Goal: Navigation & Orientation: Find specific page/section

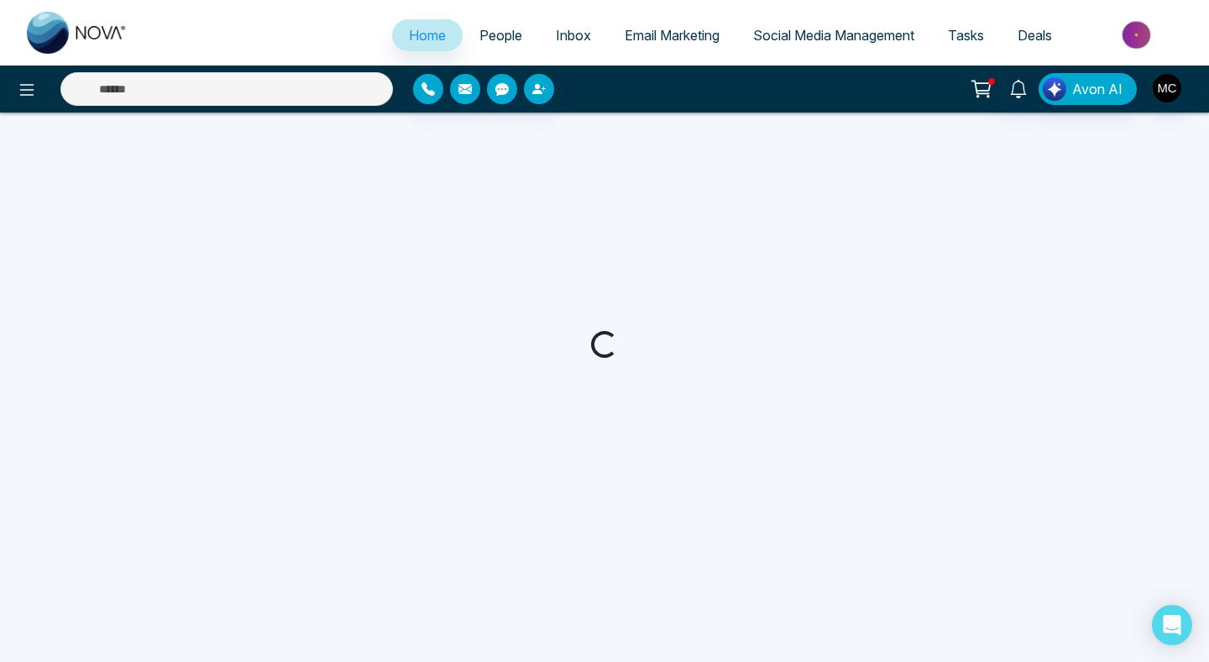
select select "*"
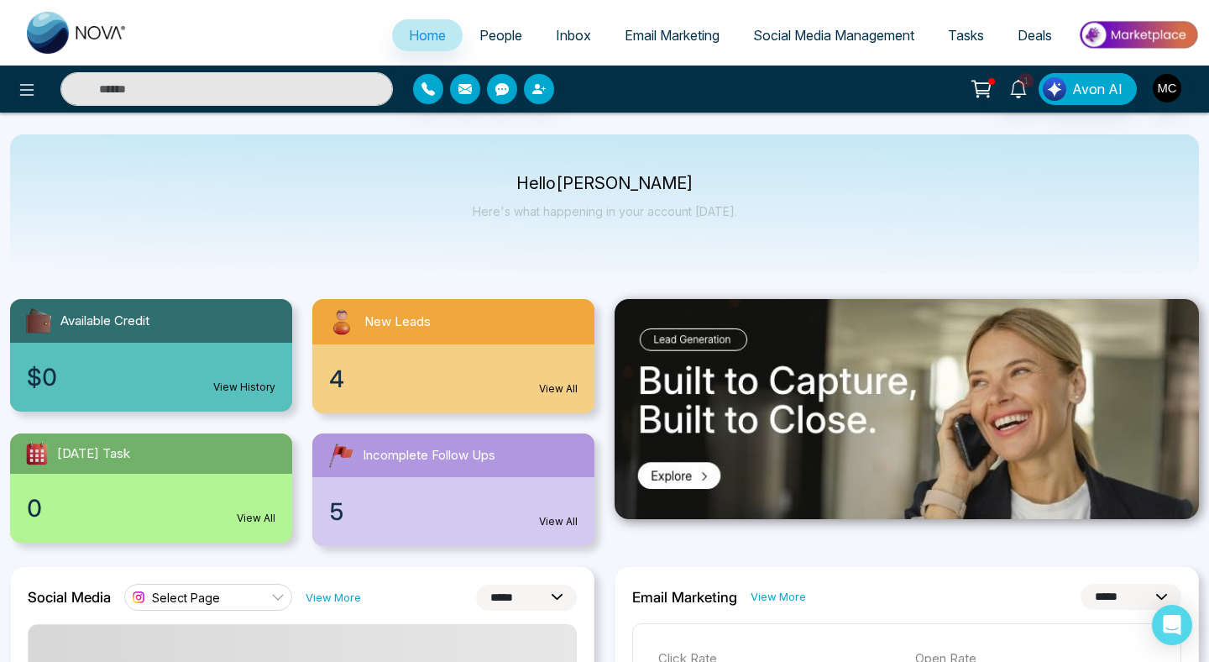
click at [501, 356] on div "4 View All" at bounding box center [453, 378] width 282 height 69
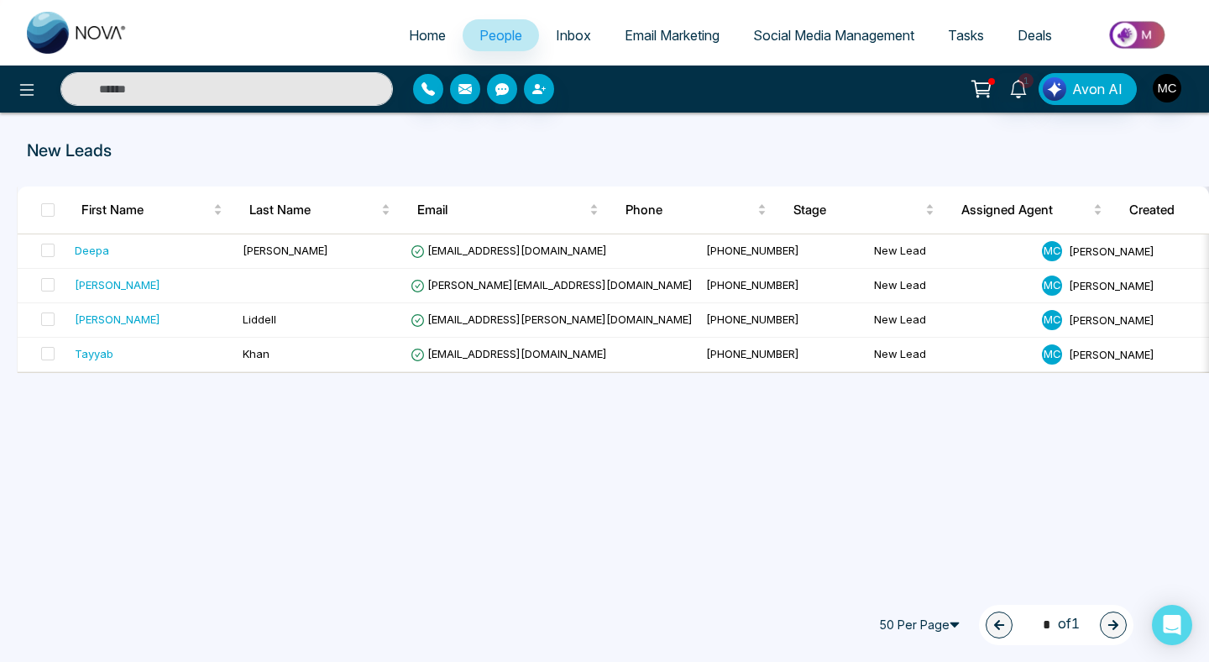
click at [431, 30] on span "Home" at bounding box center [427, 35] width 37 height 17
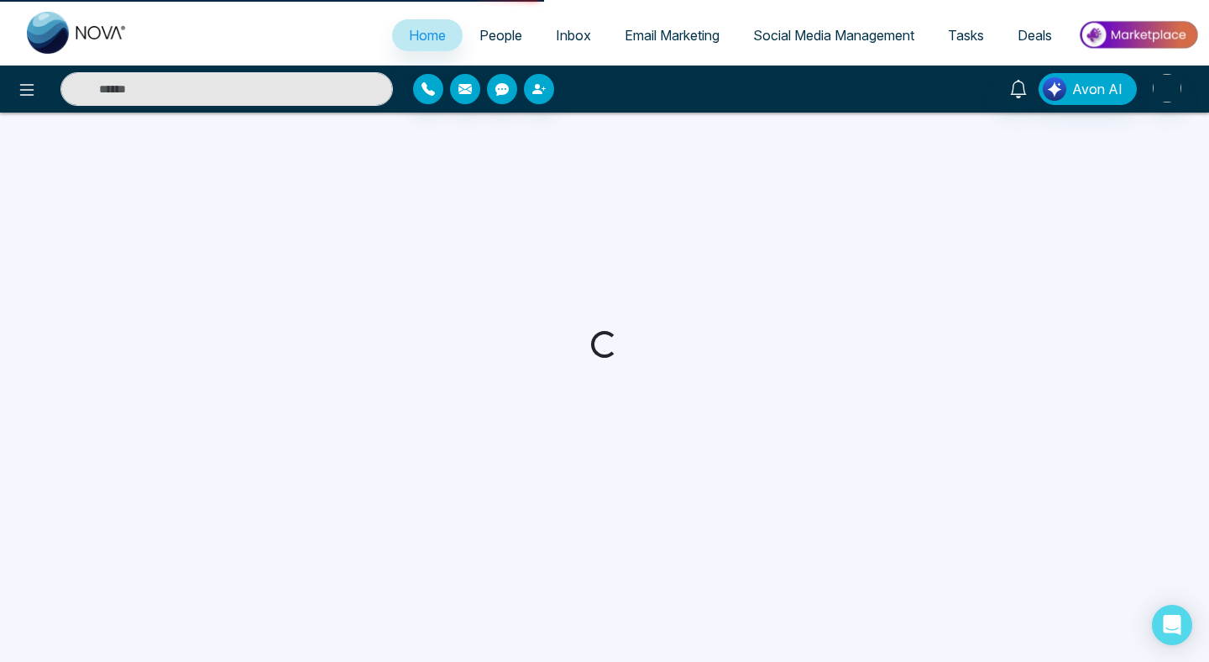
select select "*"
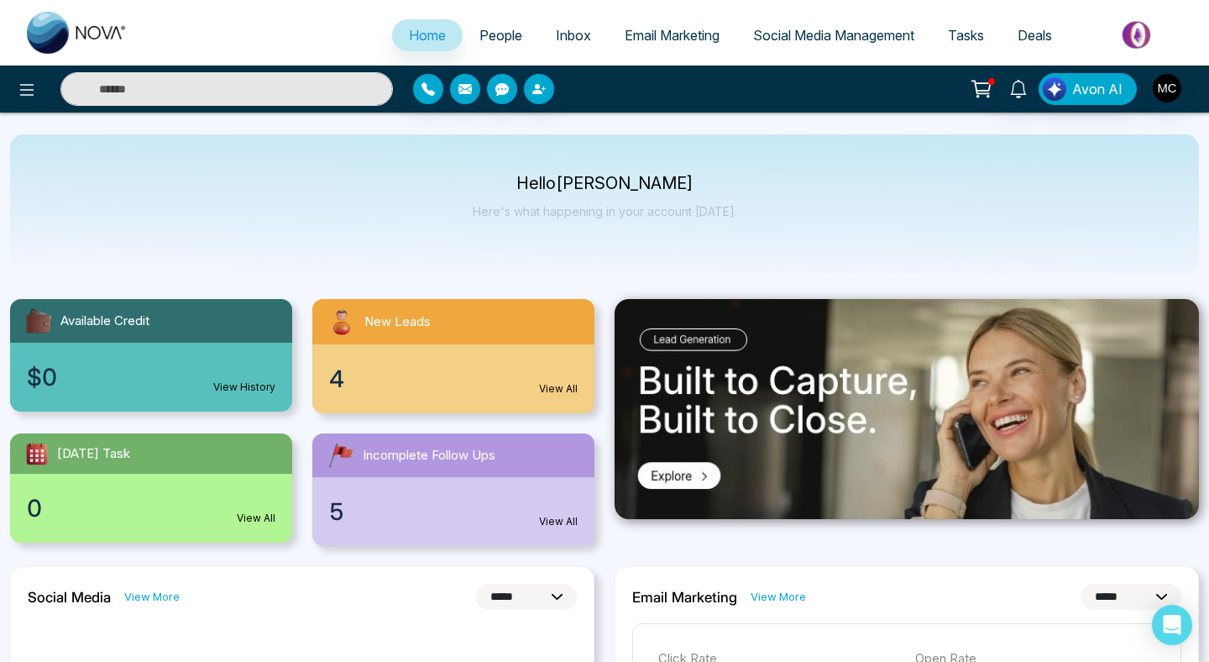
click at [522, 32] on link "People" at bounding box center [501, 35] width 76 height 32
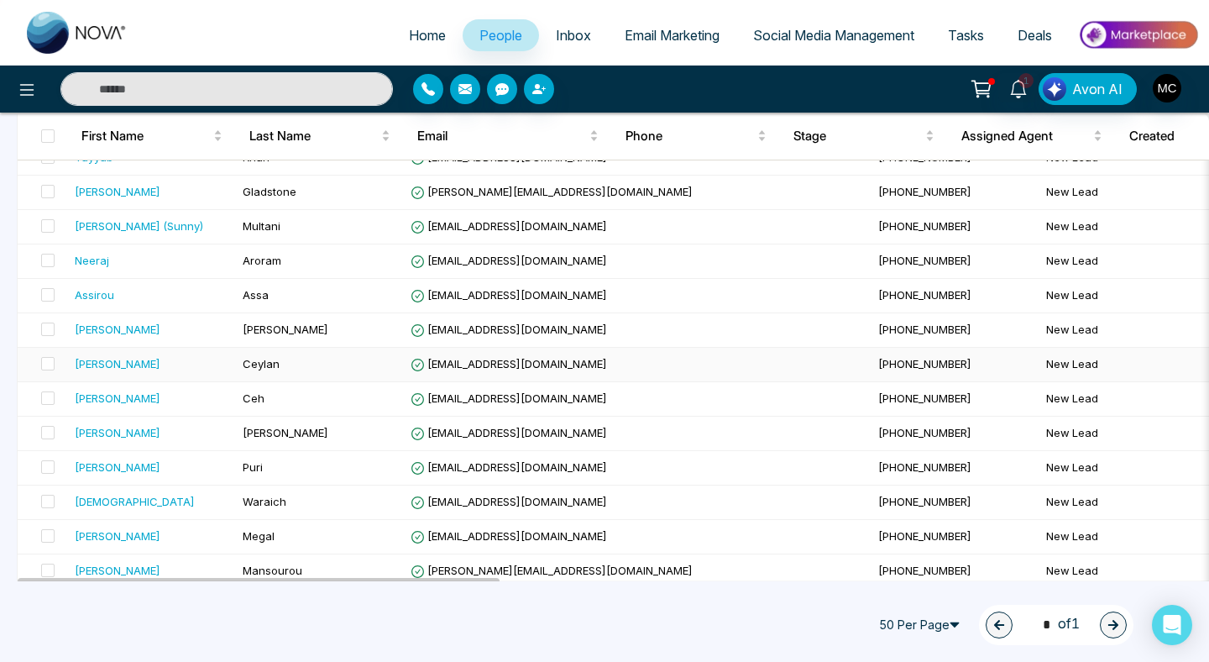
scroll to position [336, 0]
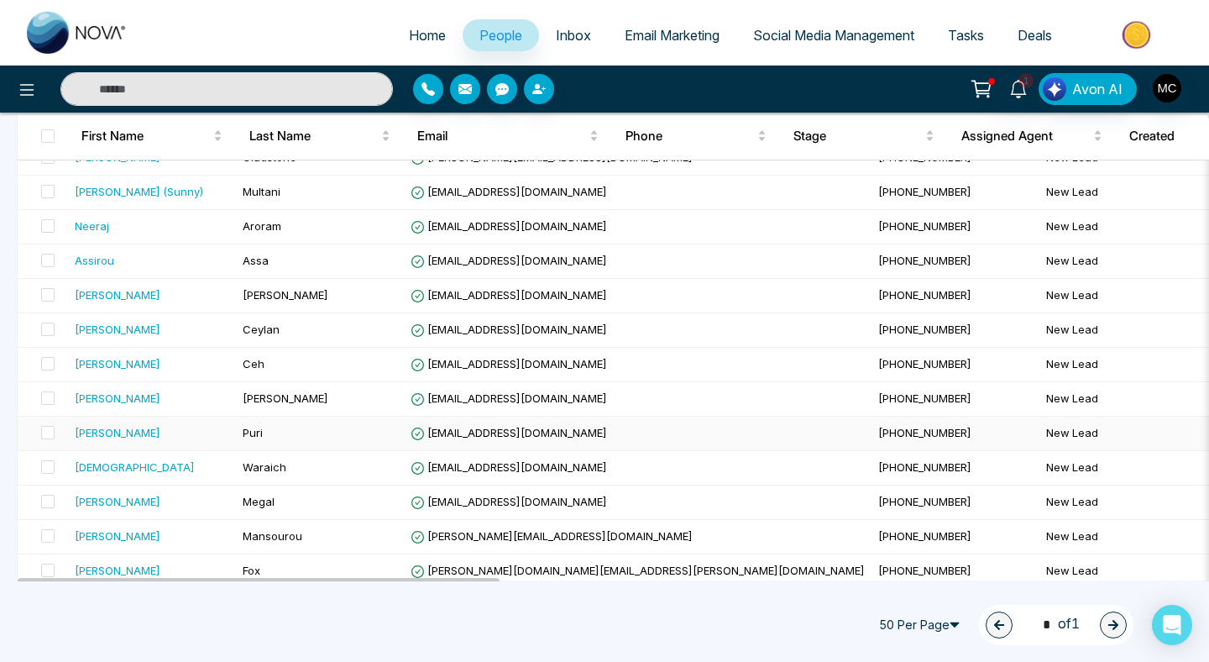
click at [147, 438] on div "[PERSON_NAME]" at bounding box center [152, 432] width 155 height 17
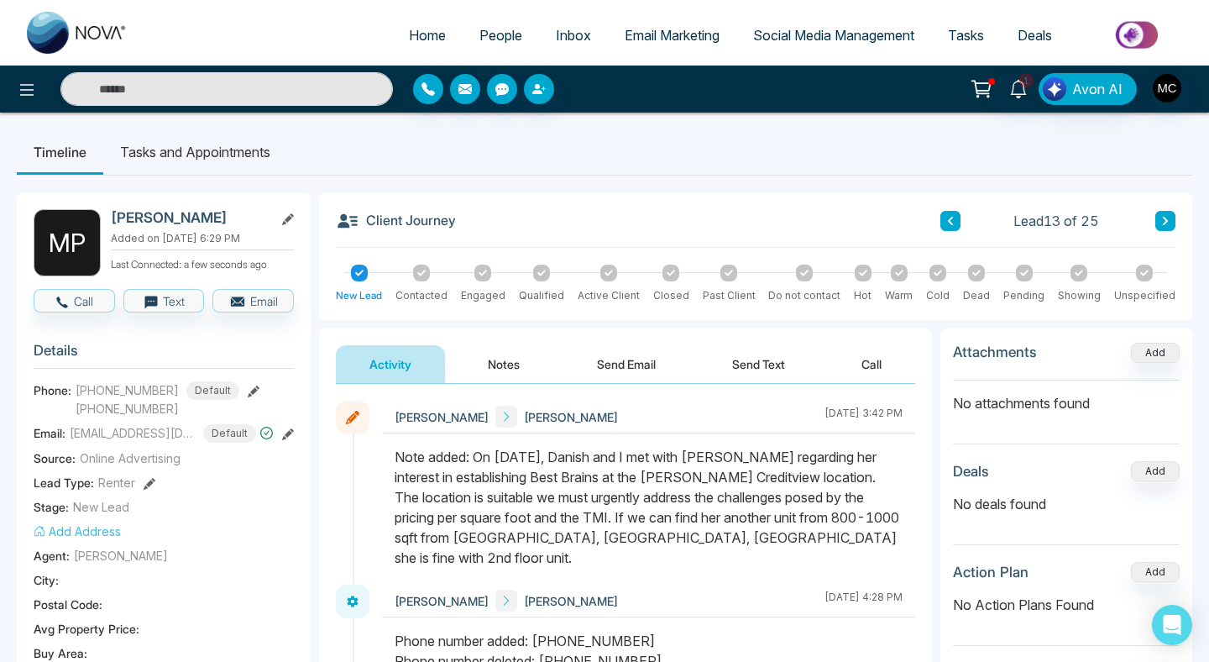
click at [210, 154] on li "Tasks and Appointments" at bounding box center [195, 151] width 184 height 45
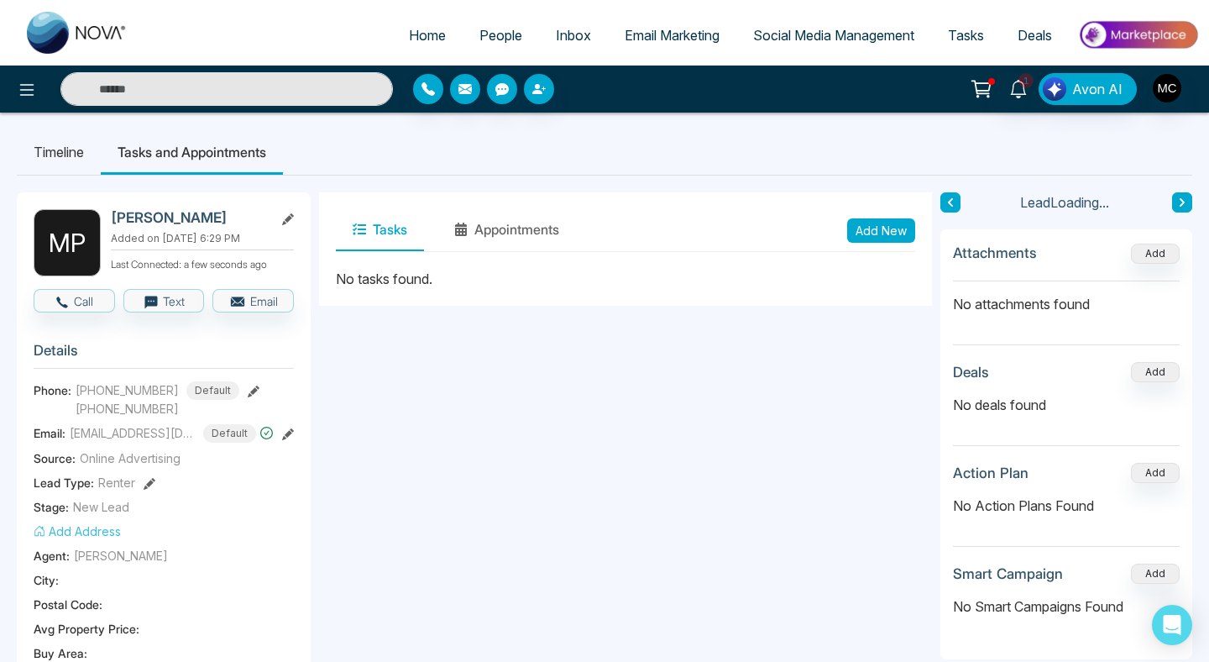
click at [31, 151] on li "Timeline" at bounding box center [59, 151] width 84 height 45
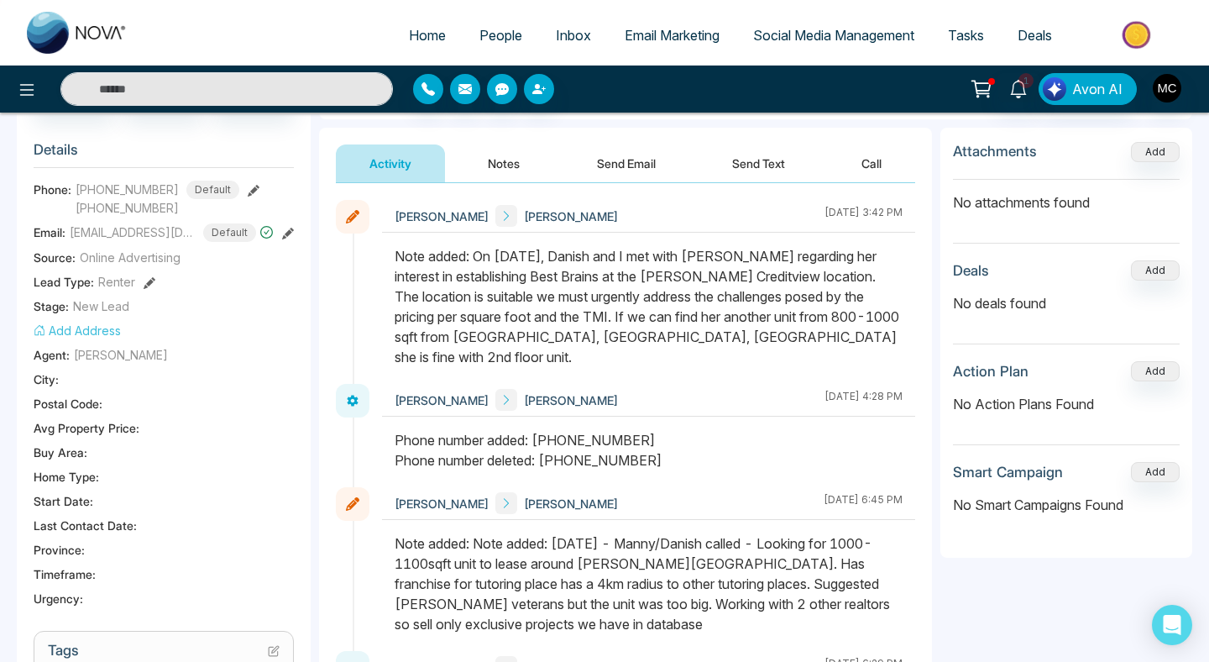
scroll to position [193, 0]
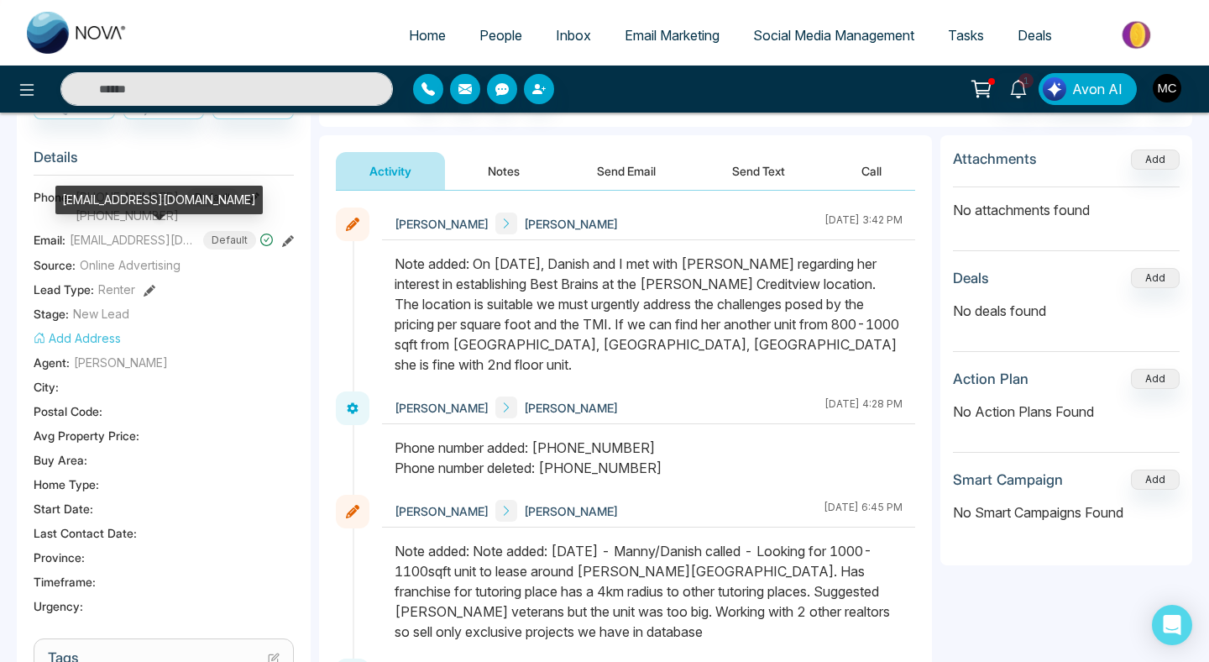
click at [191, 239] on span "[EMAIL_ADDRESS][DOMAIN_NAME]" at bounding box center [133, 240] width 126 height 18
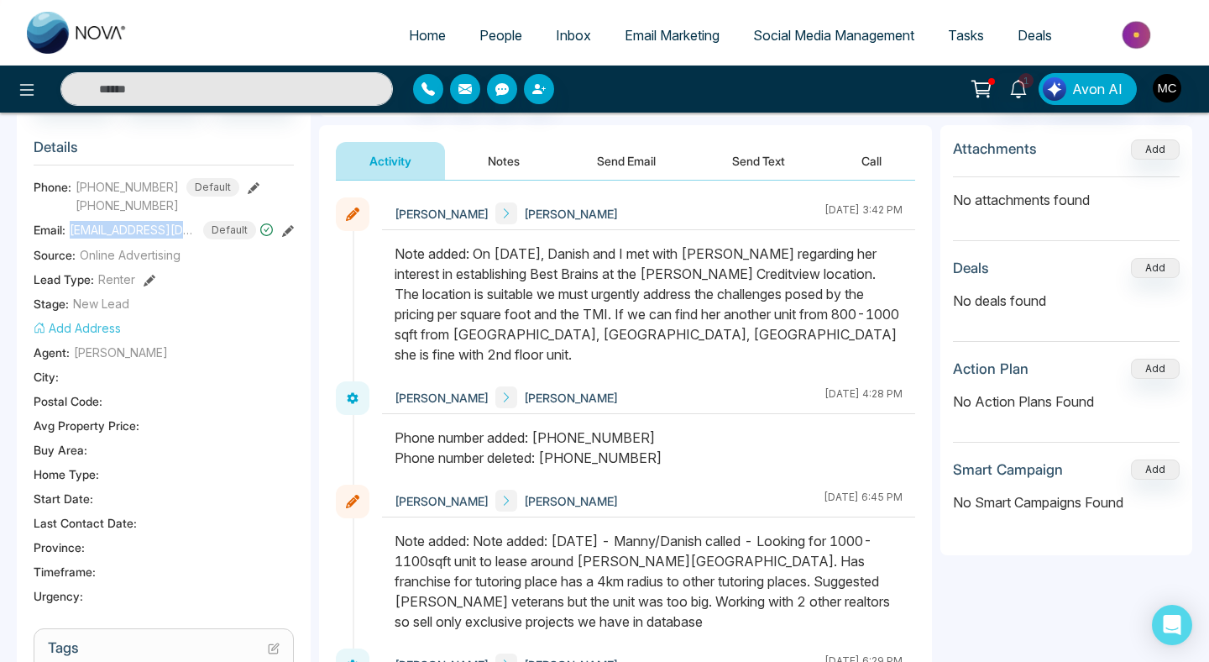
scroll to position [181, 0]
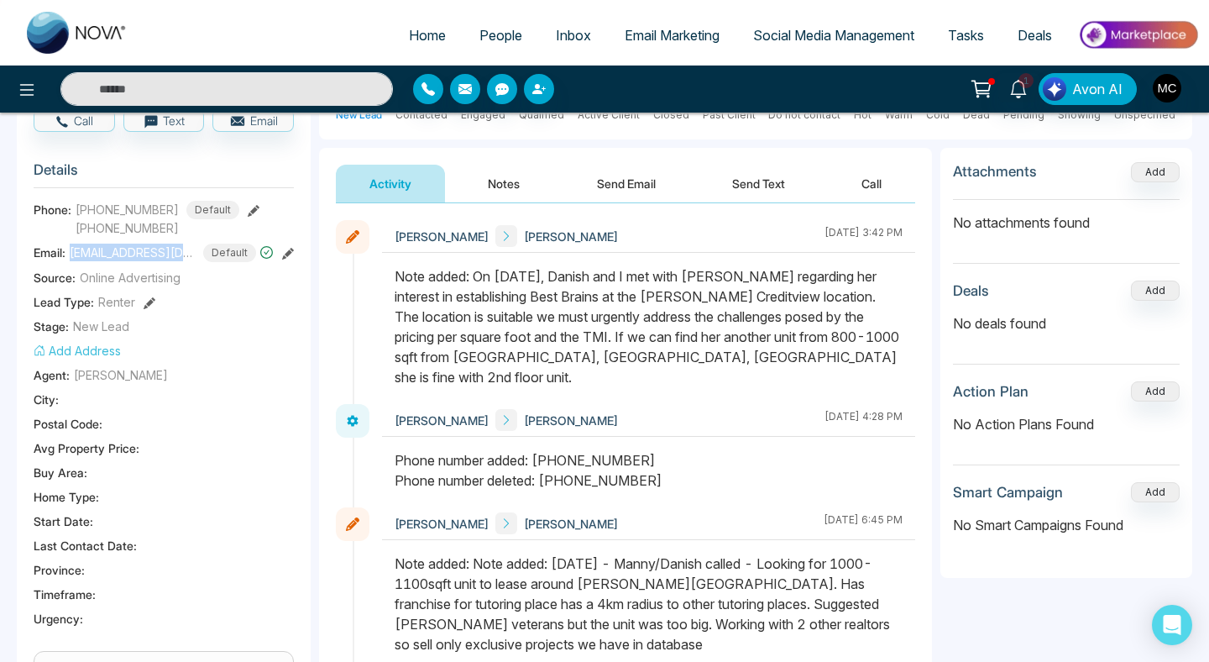
click at [435, 34] on link "Home" at bounding box center [427, 35] width 71 height 32
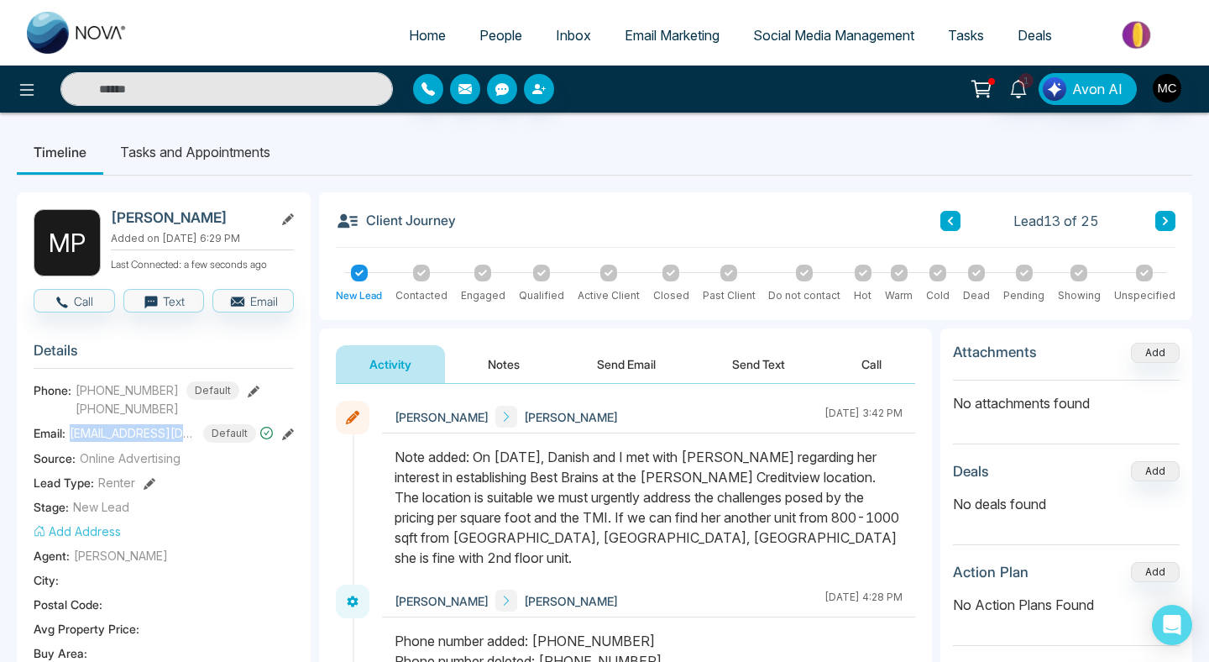
select select "*"
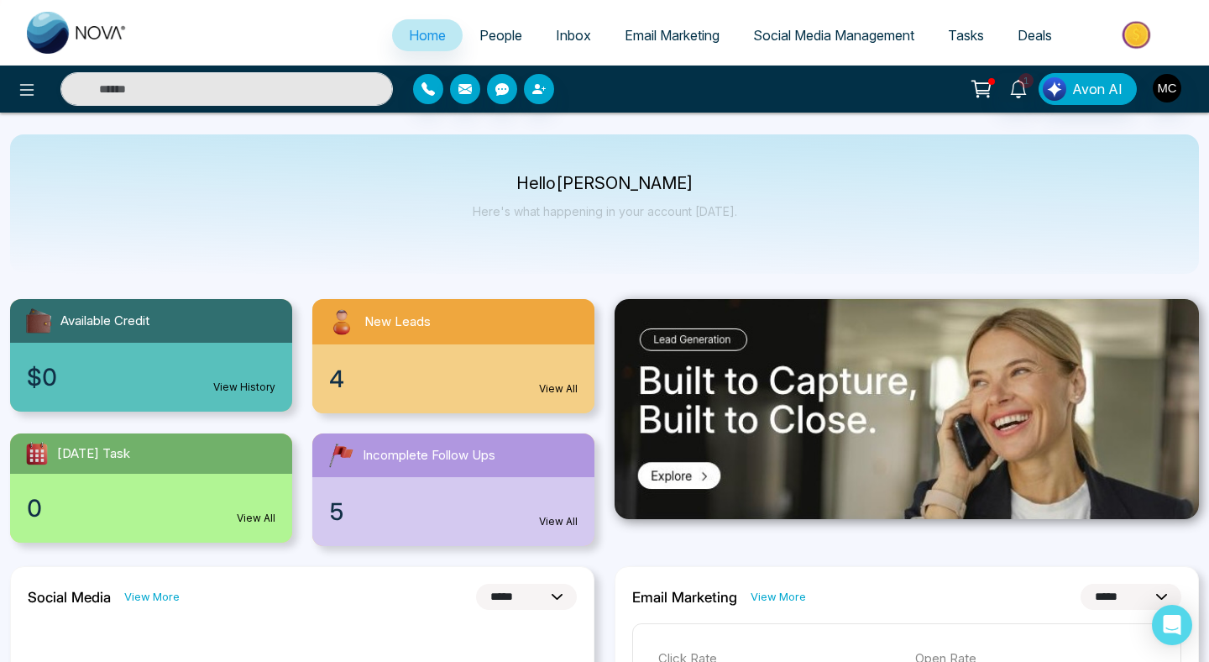
click at [428, 355] on div "4 View All" at bounding box center [453, 378] width 282 height 69
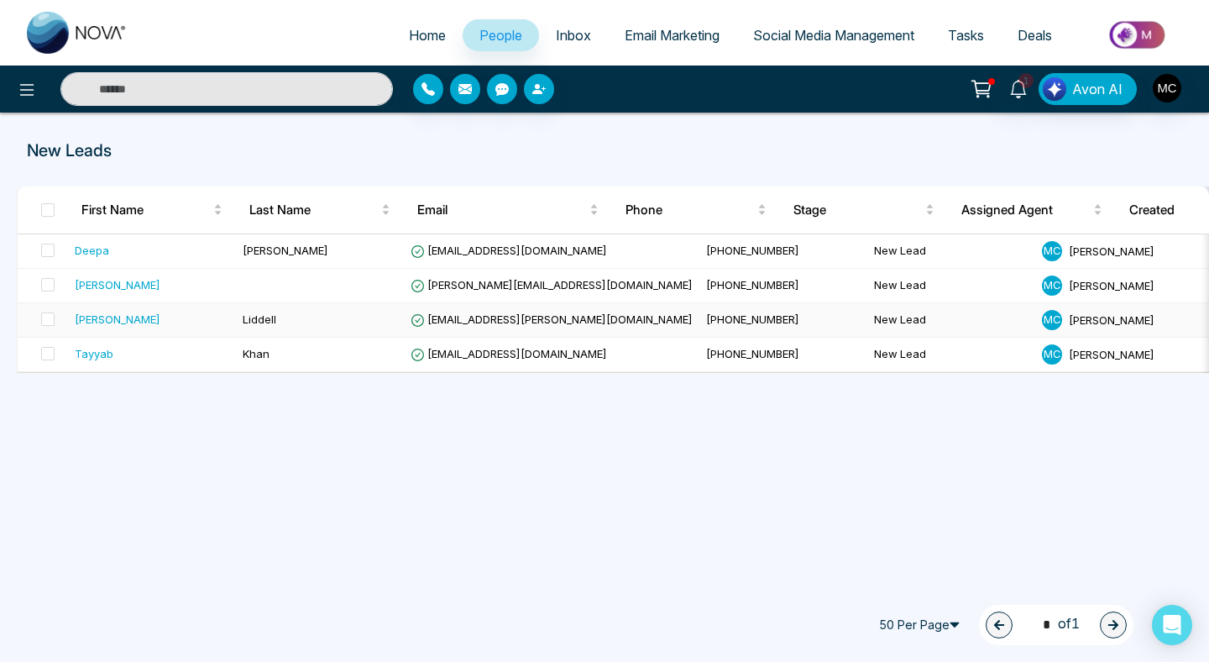
click at [105, 324] on div "[PERSON_NAME]" at bounding box center [118, 319] width 86 height 17
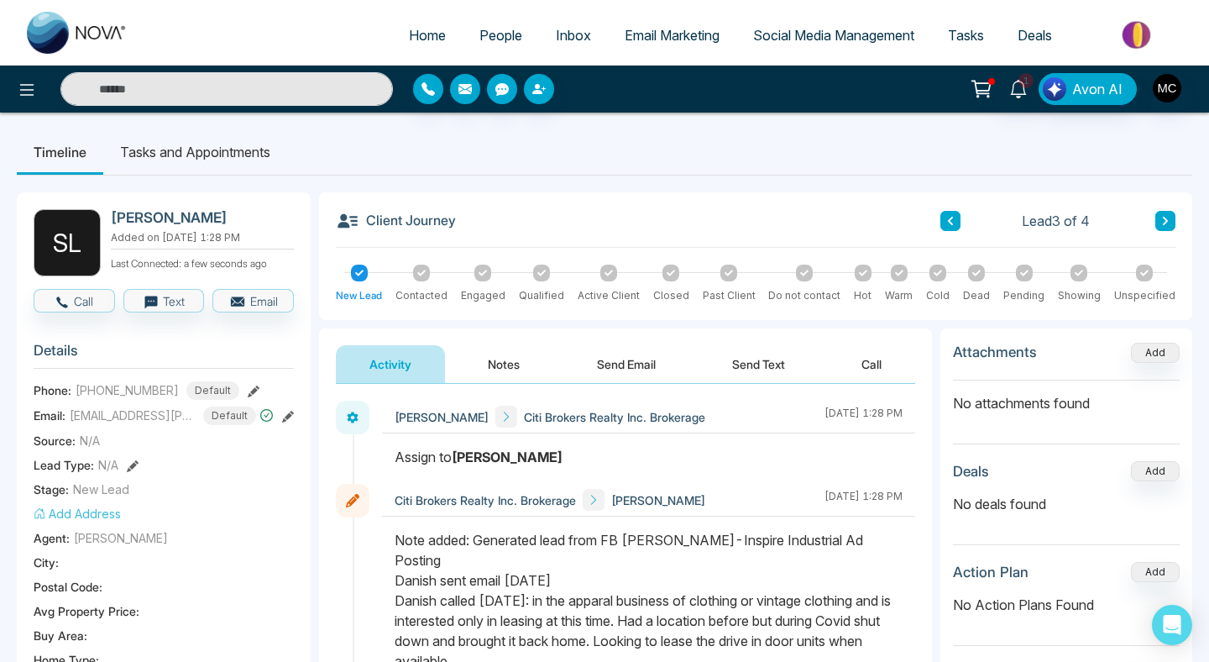
click at [432, 27] on span "Home" at bounding box center [427, 35] width 37 height 17
select select "*"
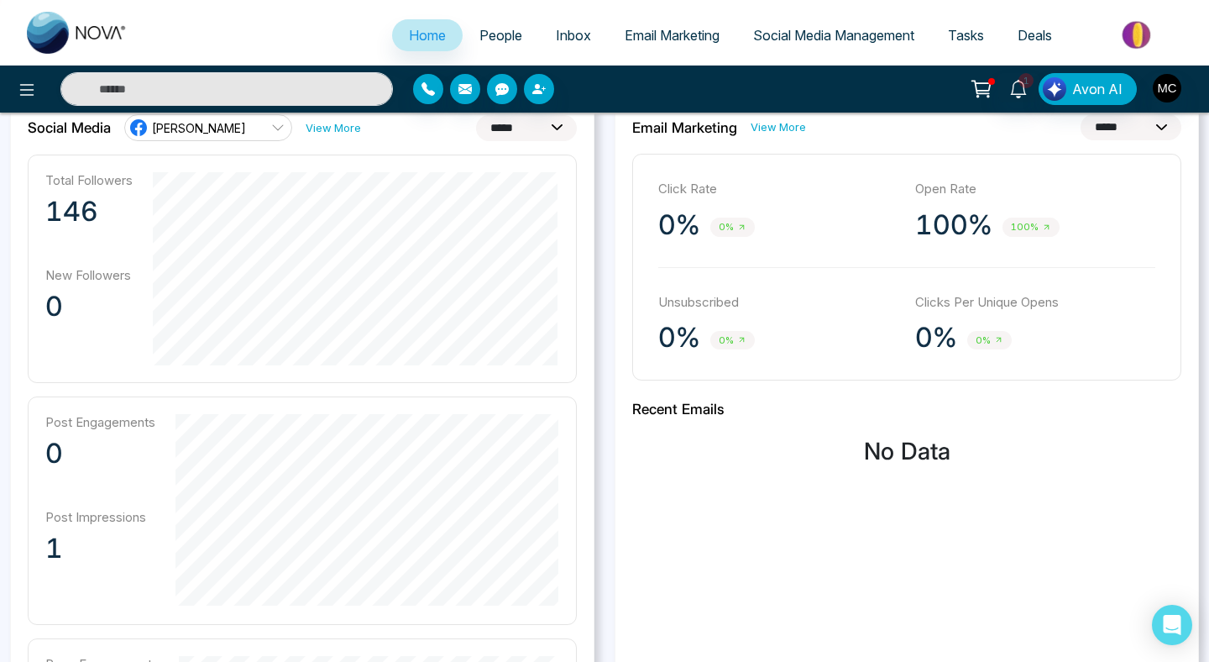
scroll to position [621, 0]
